Goal: Information Seeking & Learning: Learn about a topic

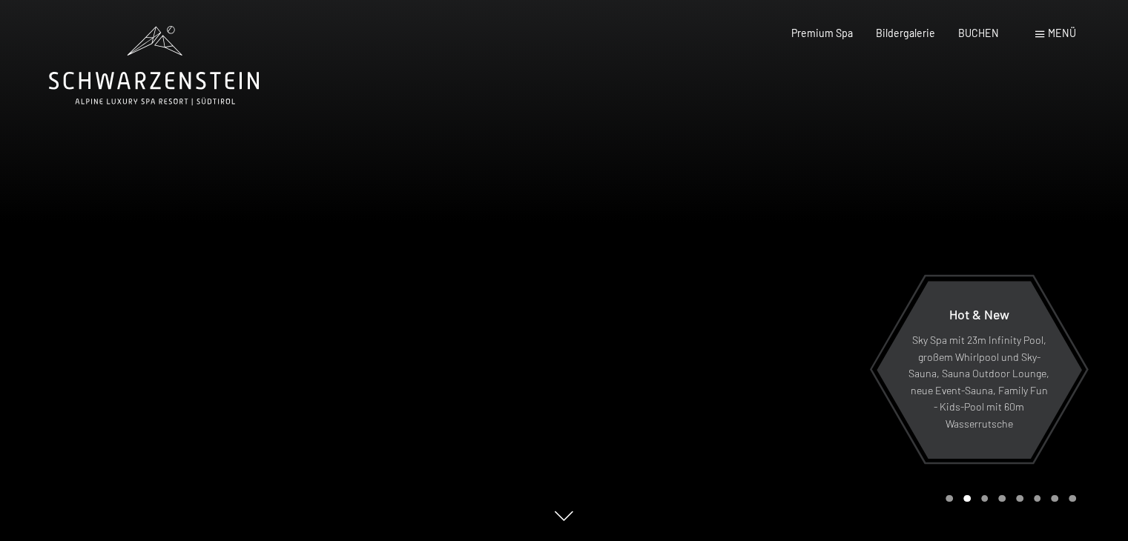
click at [1044, 35] on div "Menü" at bounding box center [1055, 33] width 41 height 15
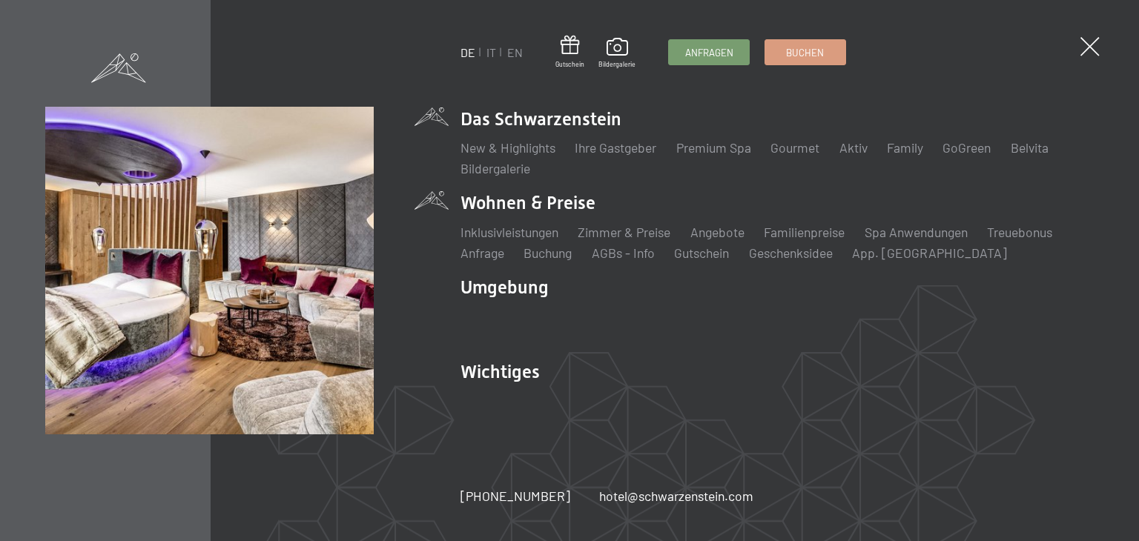
click at [578, 204] on li "Wohnen & Preise Inklusivleistungen Zimmer & Preise Liste Angebote Liste Familie…" at bounding box center [777, 226] width 633 height 71
click at [610, 237] on link "Zimmer & Preise" at bounding box center [624, 232] width 93 height 16
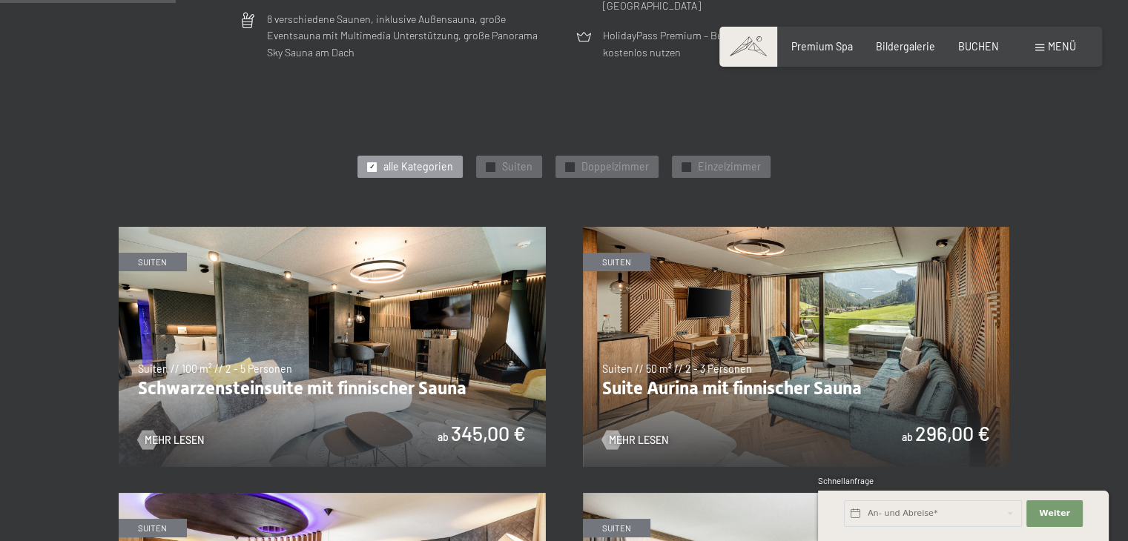
scroll to position [654, 0]
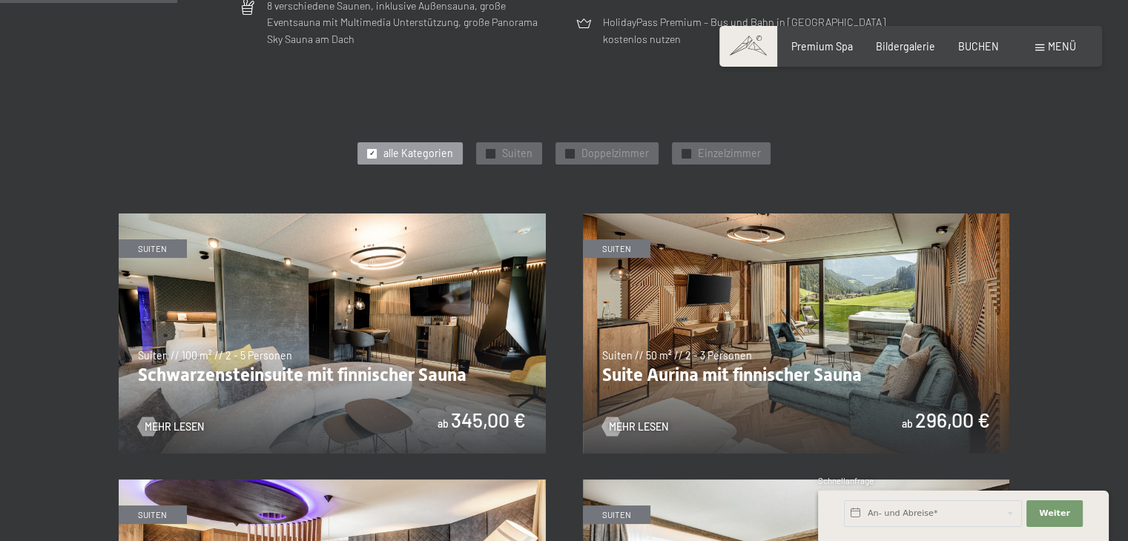
click at [287, 373] on img at bounding box center [332, 334] width 427 height 240
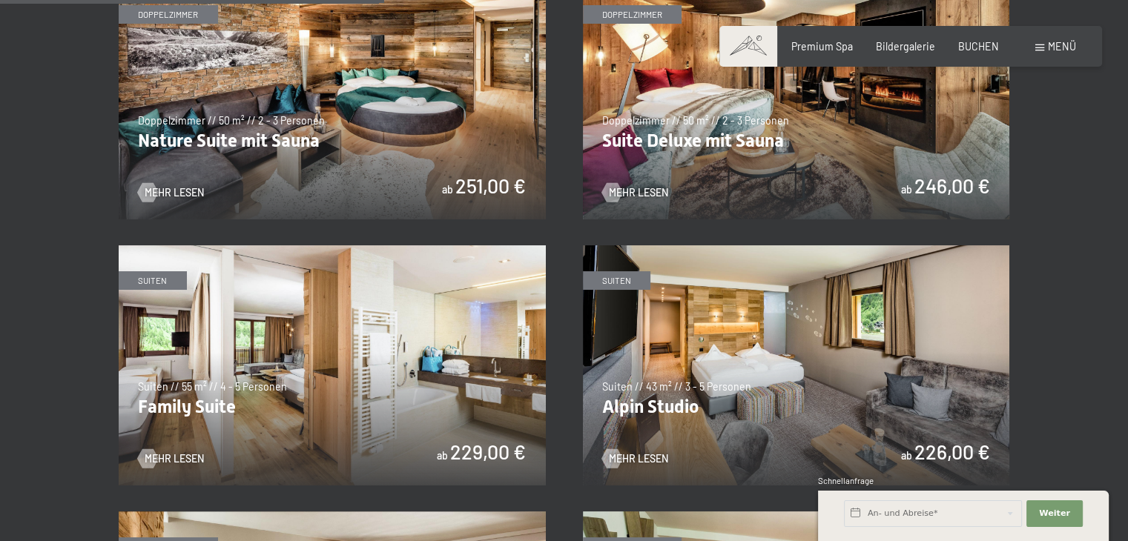
scroll to position [1421, 0]
click at [318, 376] on img at bounding box center [332, 365] width 427 height 240
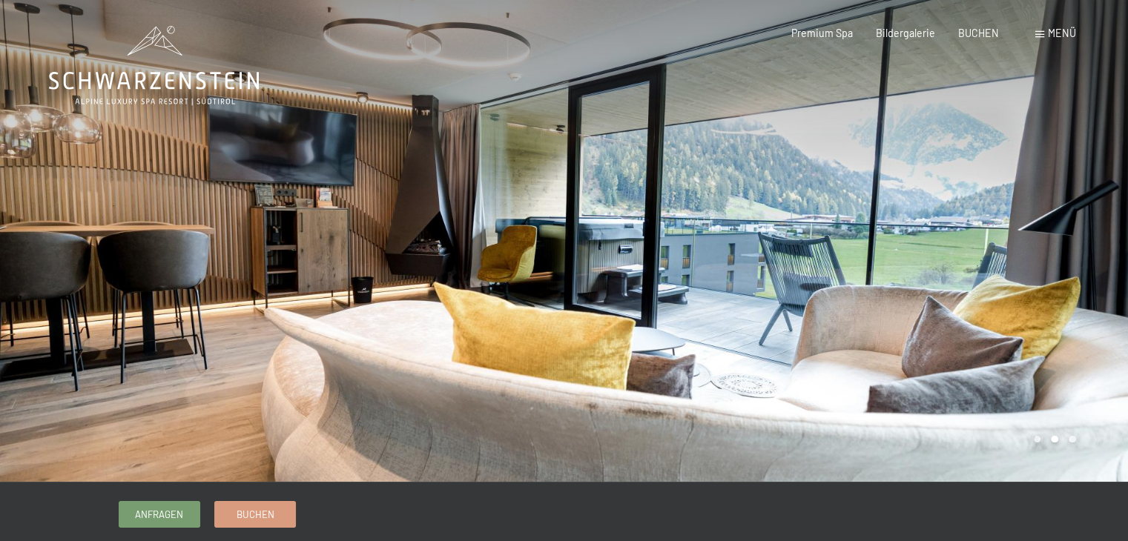
click at [1047, 440] on div at bounding box center [846, 241] width 564 height 482
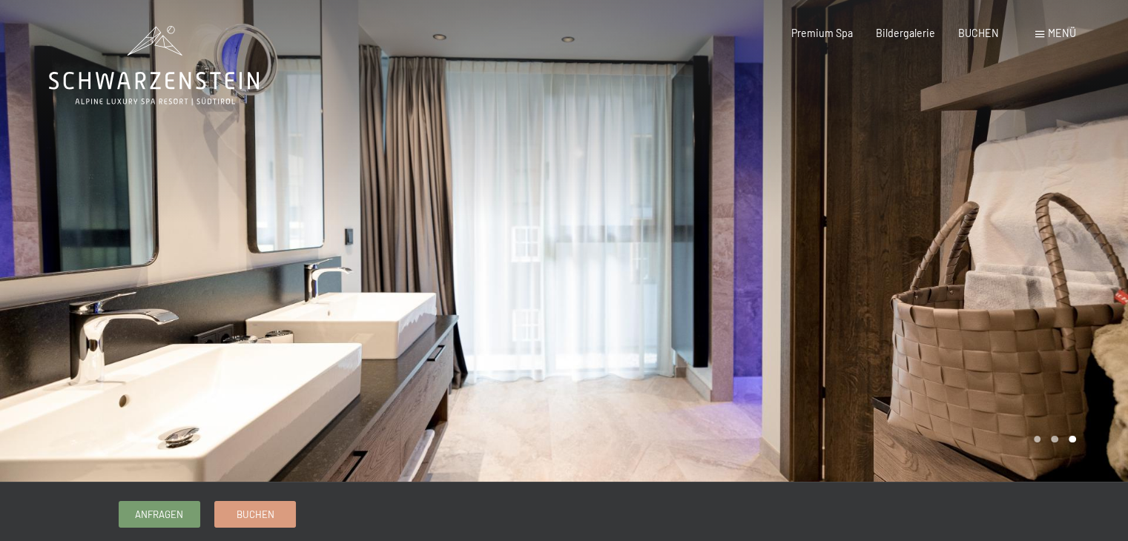
click at [1047, 440] on div at bounding box center [846, 241] width 564 height 482
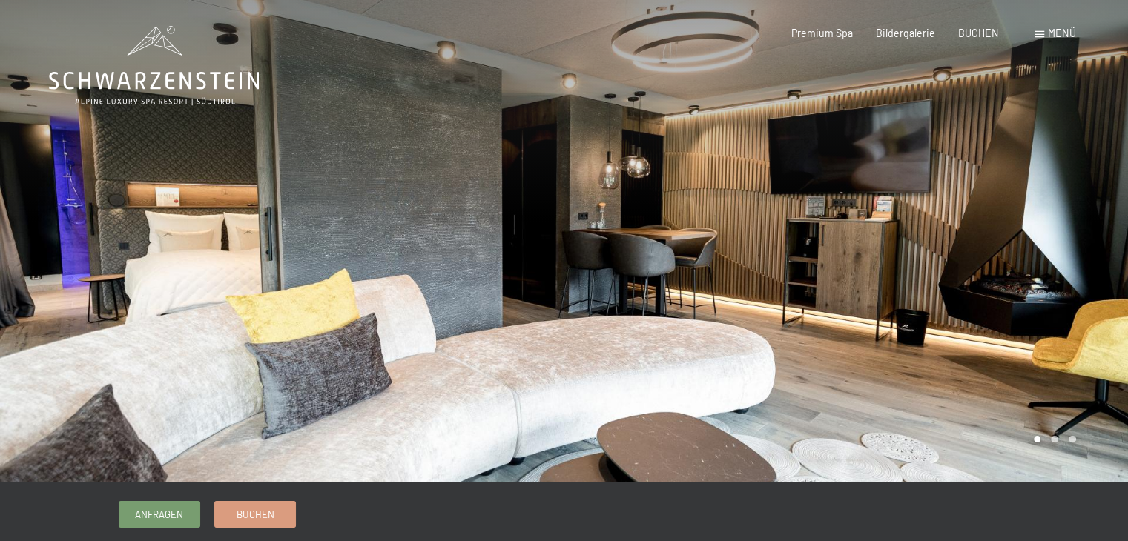
click at [1047, 440] on div at bounding box center [846, 241] width 564 height 482
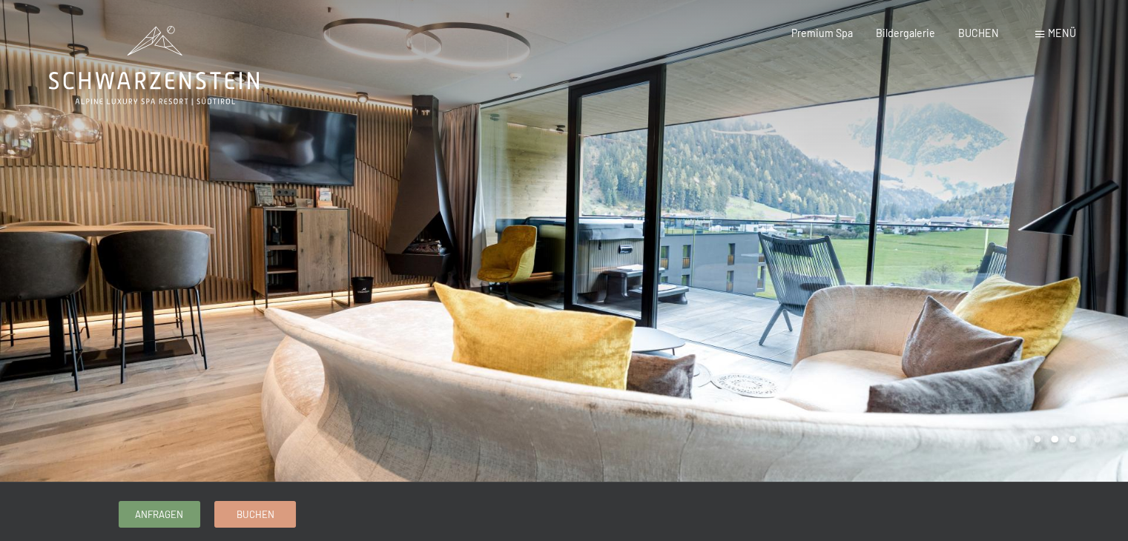
click at [1047, 440] on div at bounding box center [846, 241] width 564 height 482
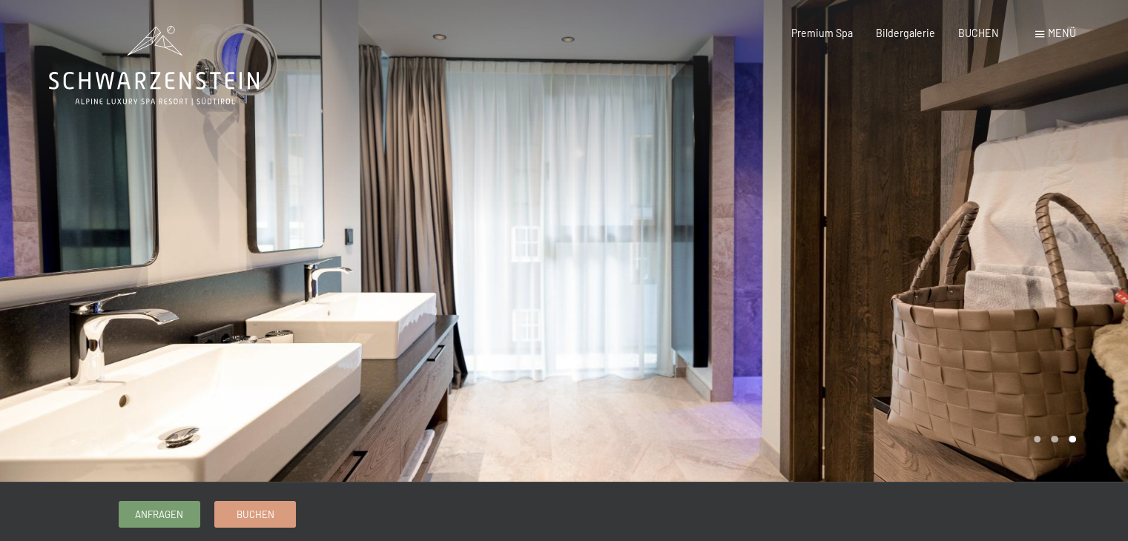
click at [1047, 440] on div at bounding box center [846, 241] width 564 height 482
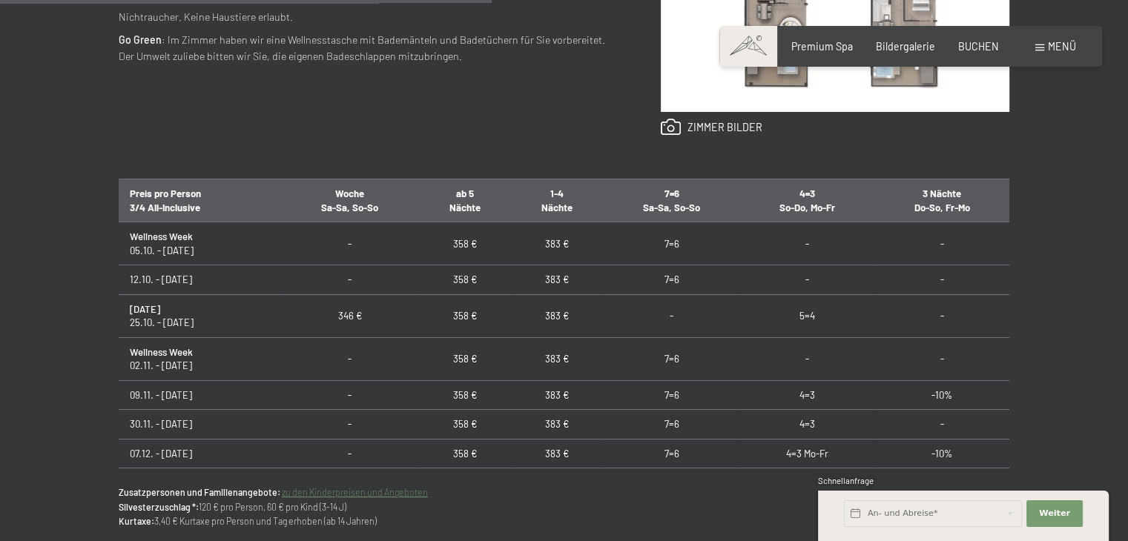
scroll to position [771, 0]
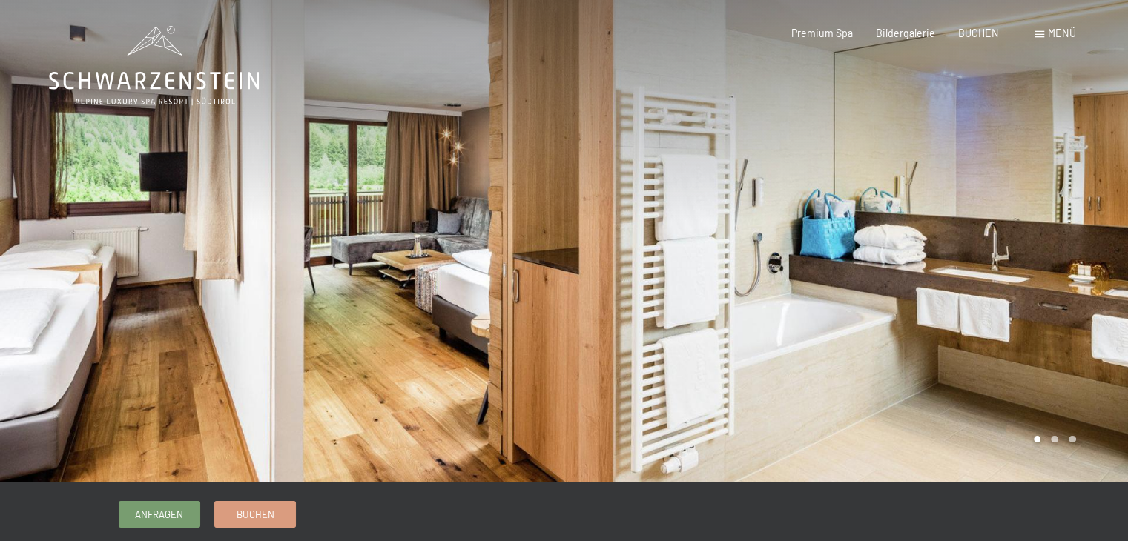
click at [1012, 424] on div at bounding box center [846, 241] width 564 height 482
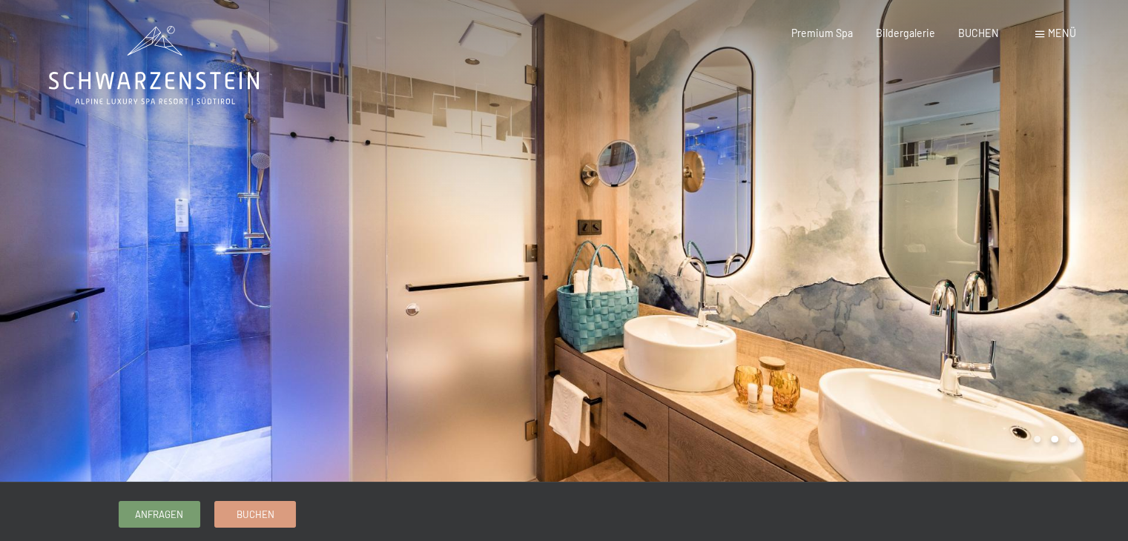
click at [1012, 424] on div at bounding box center [846, 241] width 564 height 482
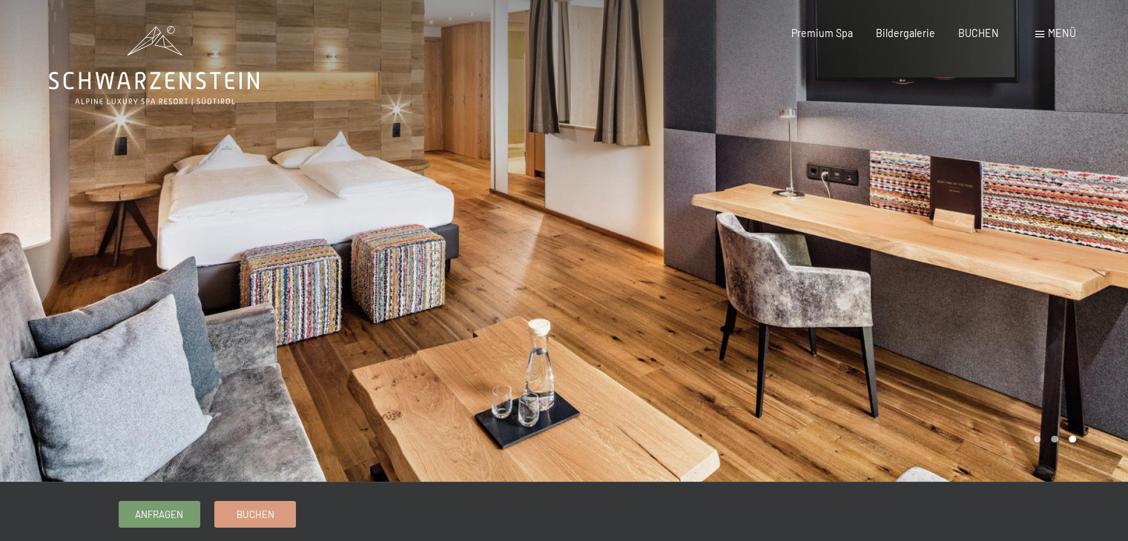
click at [1012, 424] on div at bounding box center [846, 241] width 564 height 482
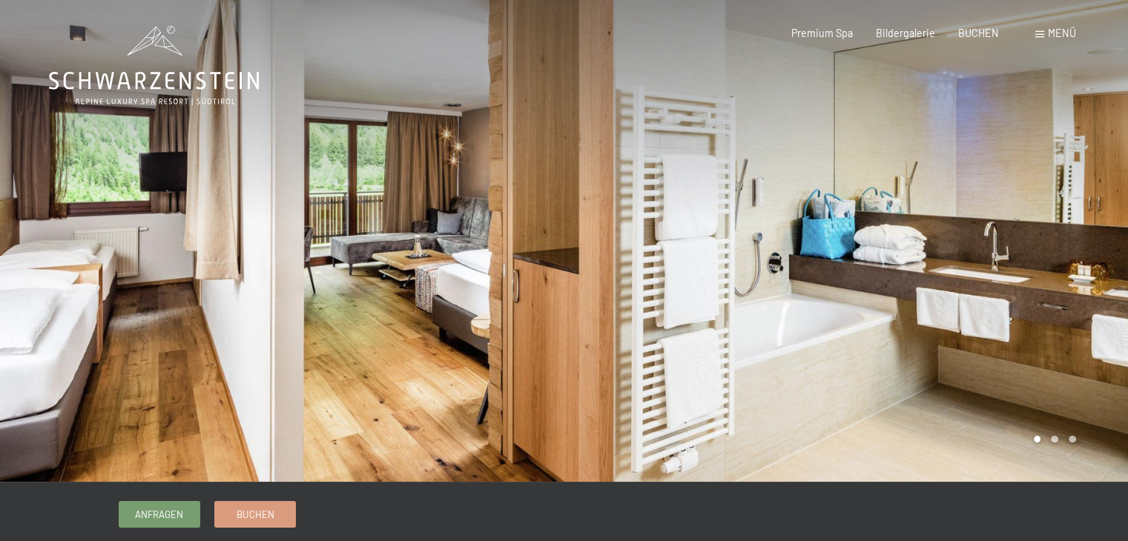
click at [1012, 424] on div at bounding box center [846, 241] width 564 height 482
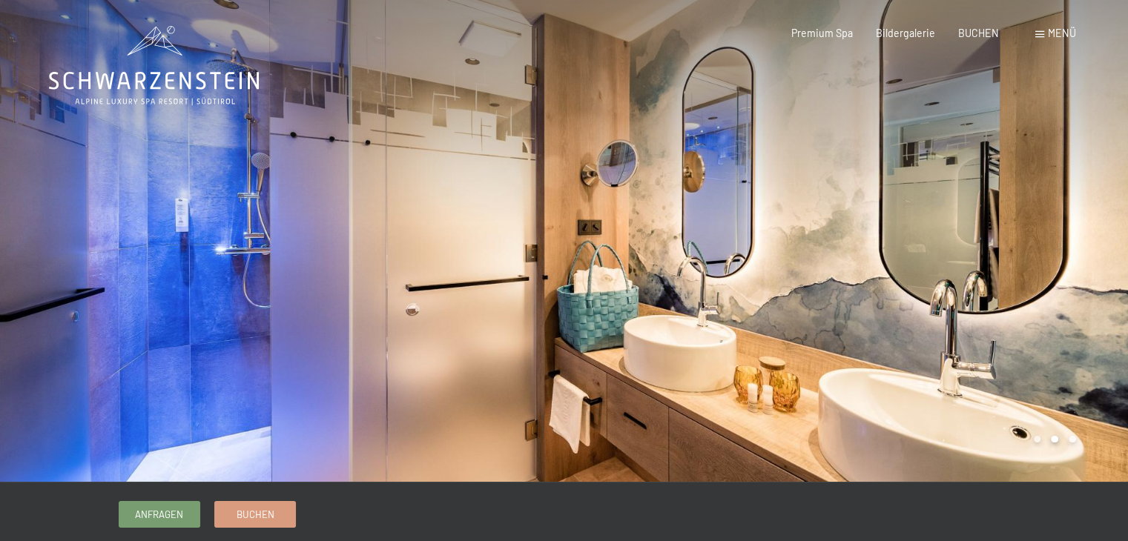
click at [1012, 424] on div at bounding box center [846, 241] width 564 height 482
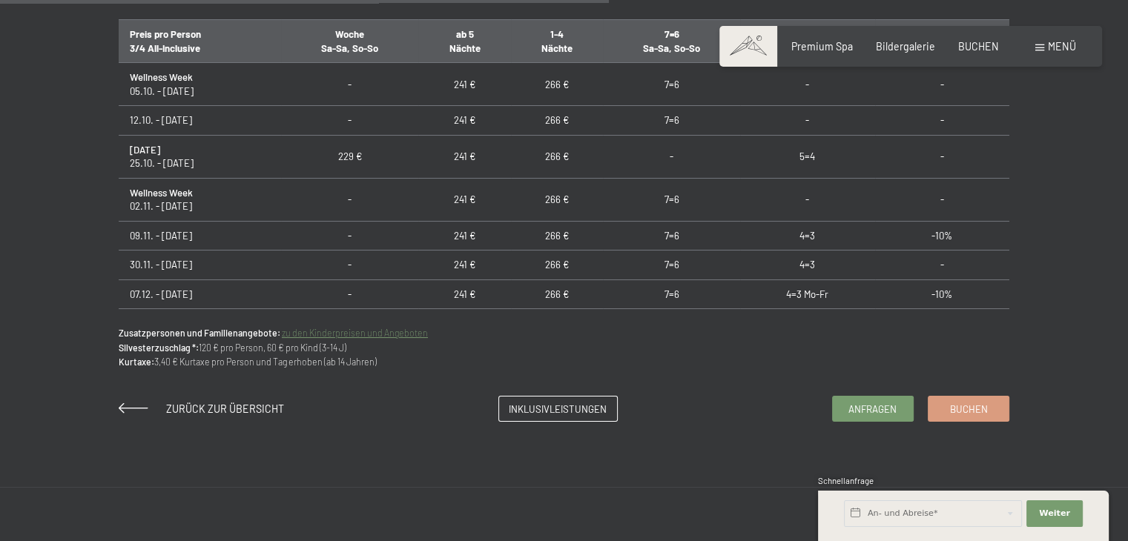
scroll to position [961, 0]
